Goal: Transaction & Acquisition: Purchase product/service

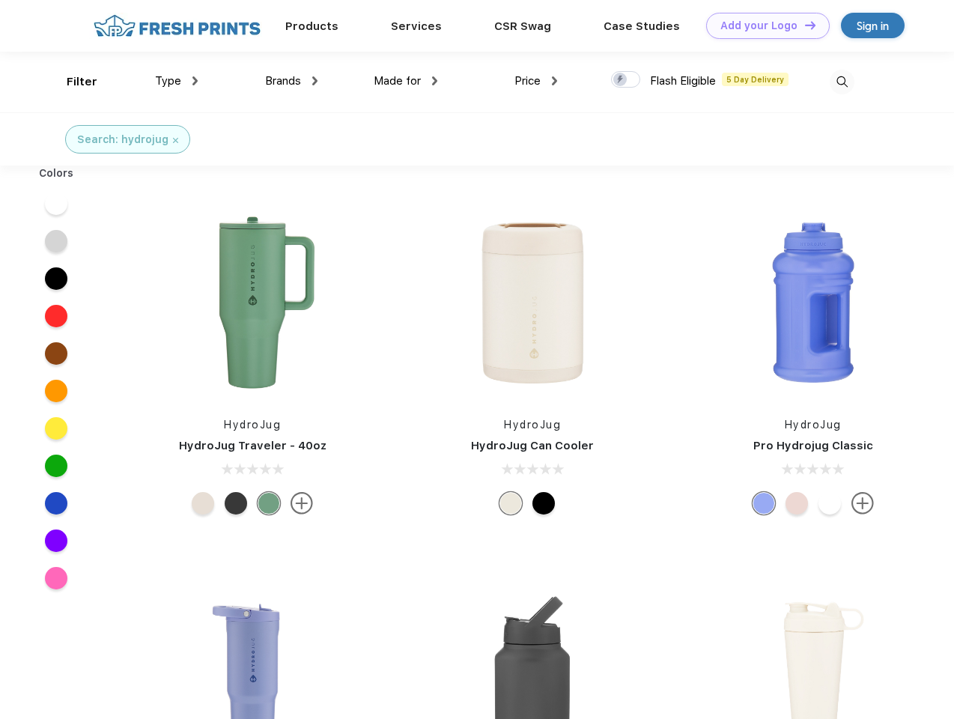
click at [762, 25] on link "Add your Logo Design Tool" at bounding box center [768, 26] width 124 height 26
click at [0, 0] on div "Design Tool" at bounding box center [0, 0] width 0 height 0
click at [804, 25] on link "Add your Logo Design Tool" at bounding box center [768, 26] width 124 height 26
click at [72, 82] on div "Filter" at bounding box center [82, 81] width 31 height 17
click at [177, 81] on span "Type" at bounding box center [168, 80] width 26 height 13
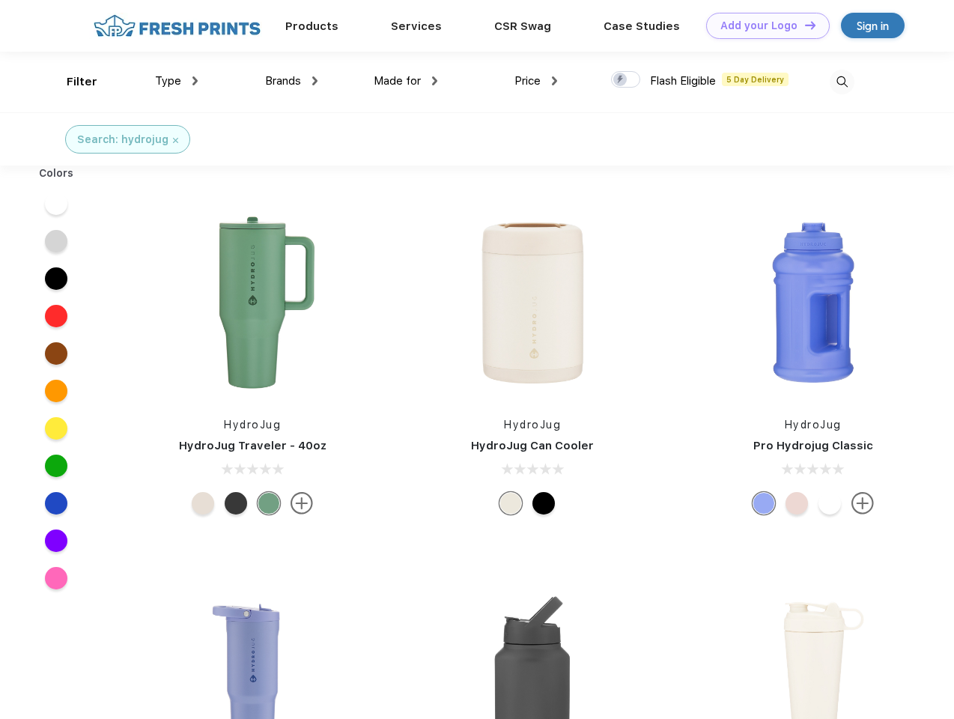
click at [291, 81] on span "Brands" at bounding box center [283, 80] width 36 height 13
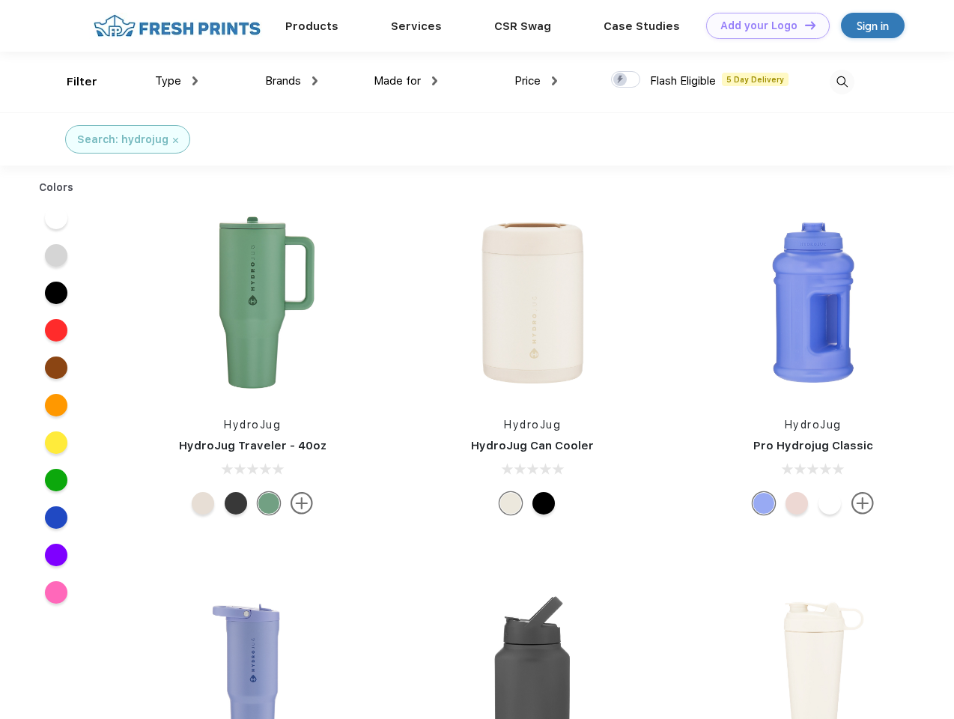
click at [406, 81] on span "Made for" at bounding box center [397, 80] width 47 height 13
click at [536, 81] on span "Price" at bounding box center [528, 80] width 26 height 13
click at [626, 80] on div at bounding box center [625, 79] width 29 height 16
click at [621, 80] on input "checkbox" at bounding box center [616, 75] width 10 height 10
click at [842, 82] on img at bounding box center [842, 82] width 25 height 25
